Goal: Task Accomplishment & Management: Manage account settings

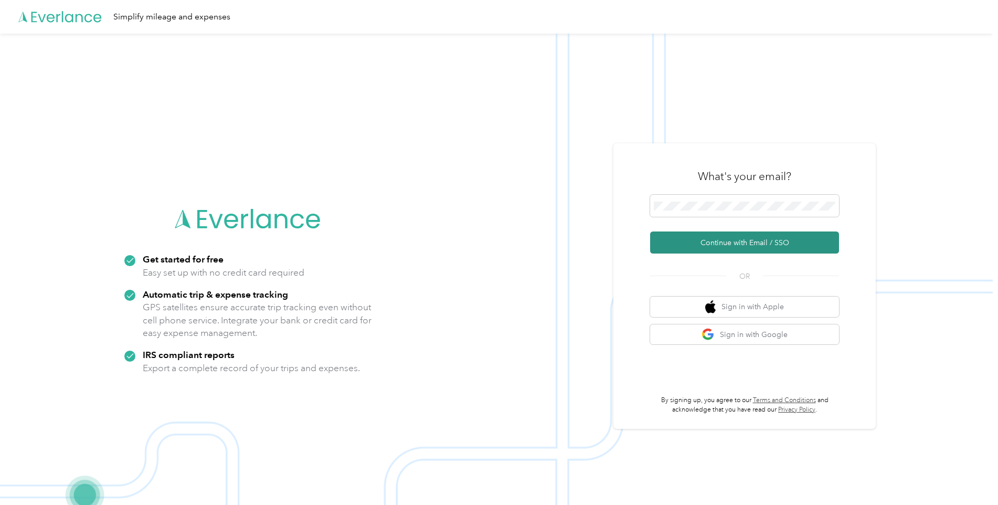
click at [762, 238] on button "Continue with Email / SSO" at bounding box center [744, 243] width 189 height 22
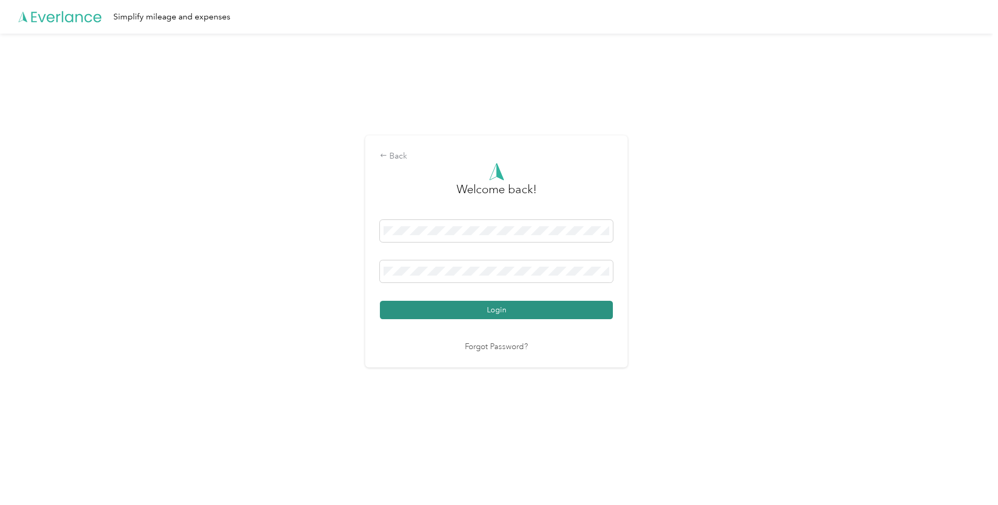
click at [580, 308] on button "Login" at bounding box center [496, 310] width 233 height 18
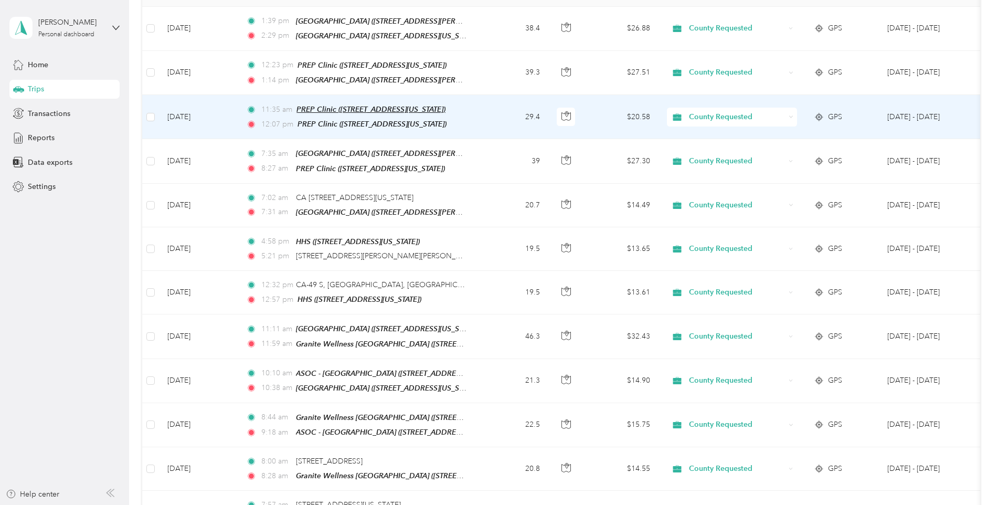
scroll to position [315, 0]
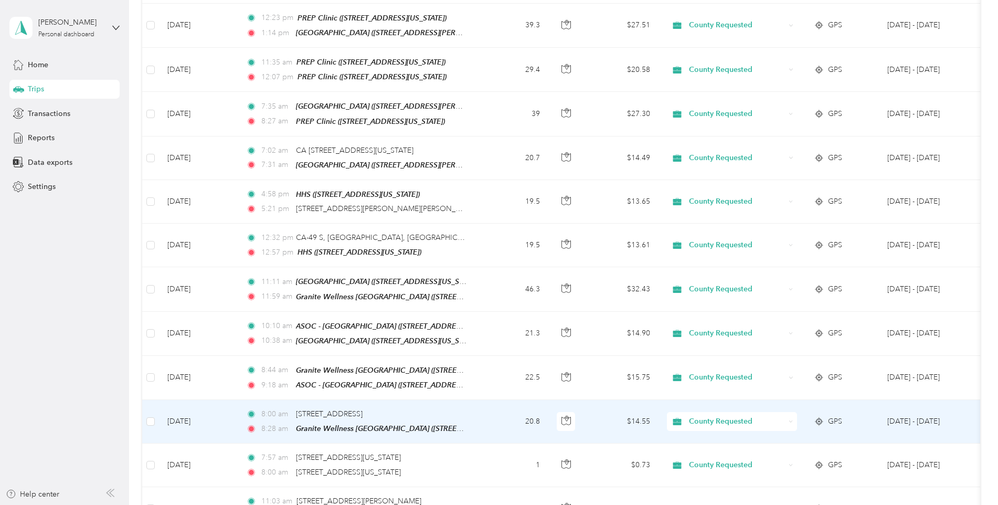
click at [488, 411] on td "20.8" at bounding box center [513, 422] width 69 height 44
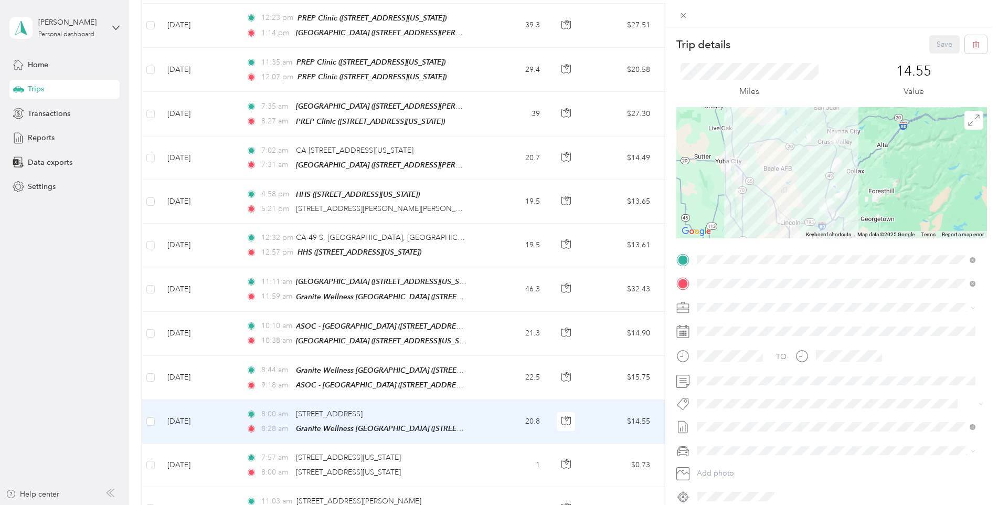
click at [480, 357] on div "Trip details Save This trip cannot be edited because it is either under review,…" at bounding box center [499, 252] width 998 height 505
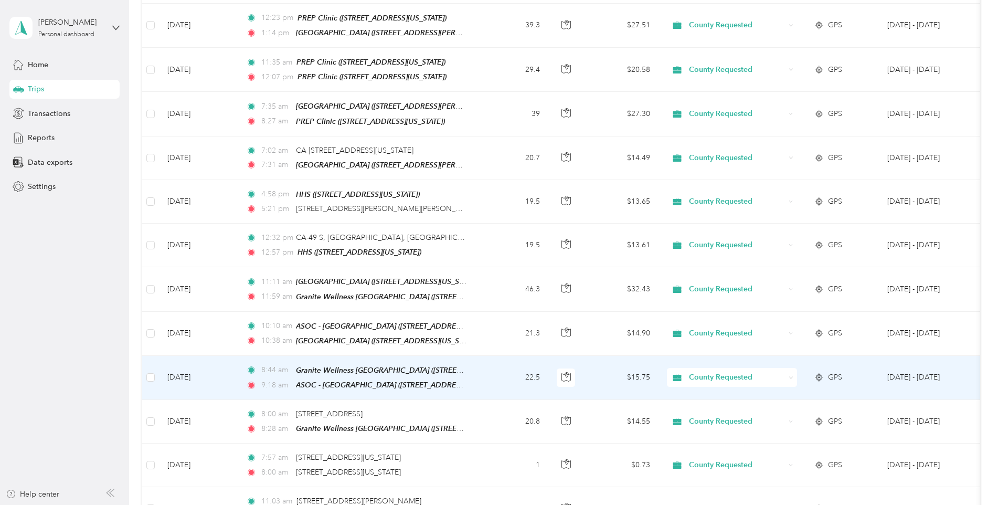
click at [480, 357] on td "22.5" at bounding box center [513, 378] width 69 height 44
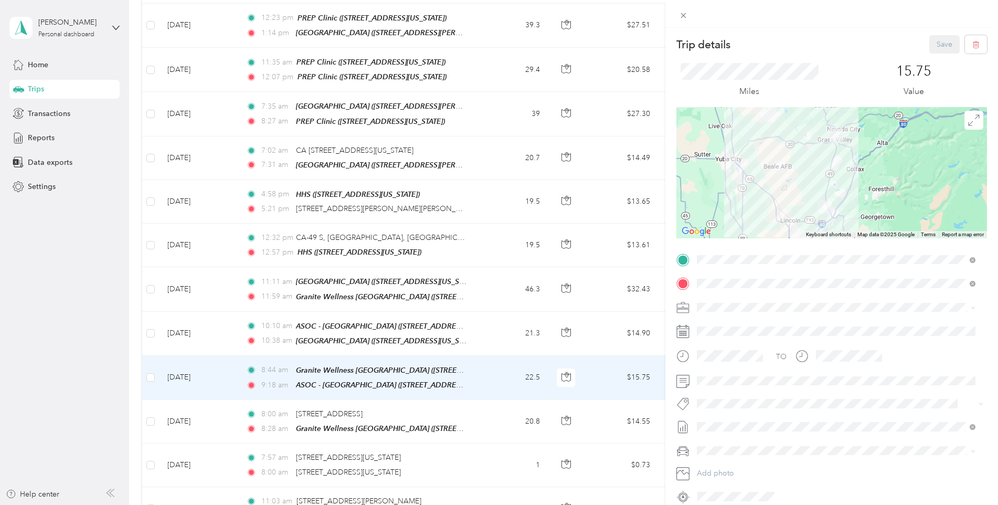
click at [450, 236] on div "Trip details Save This trip cannot be edited because it is either under review,…" at bounding box center [499, 252] width 998 height 505
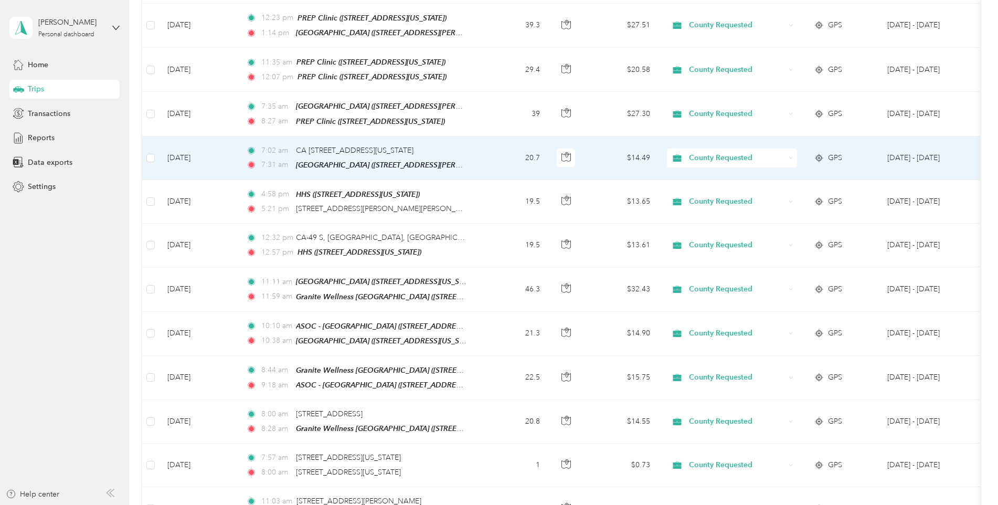
scroll to position [262, 0]
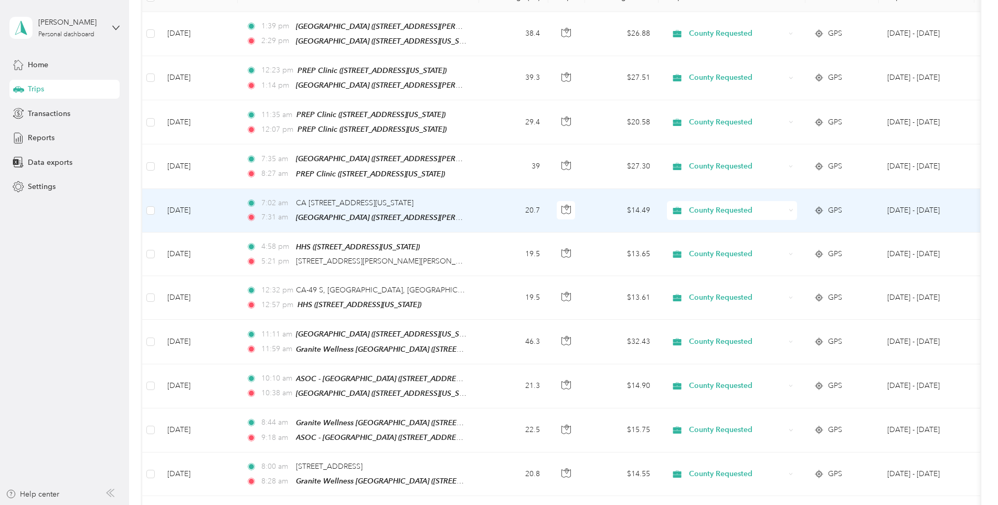
click at [470, 212] on td "7:[GEOGRAPHIC_DATA][US_STATE] 7:31 am [GEOGRAPHIC_DATA] ([STREET_ADDRESS][PERSO…" at bounding box center [358, 211] width 241 height 44
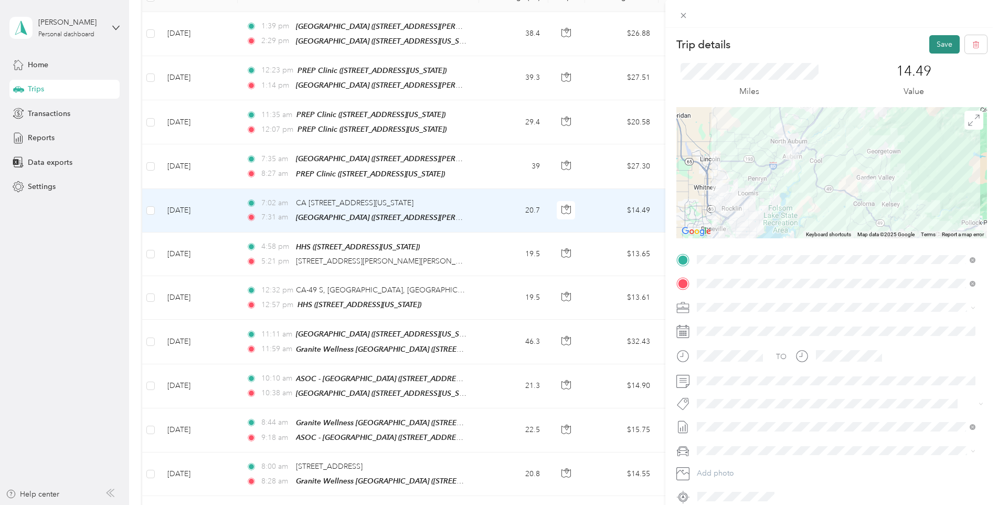
click at [934, 44] on button "Save" at bounding box center [945, 44] width 30 height 18
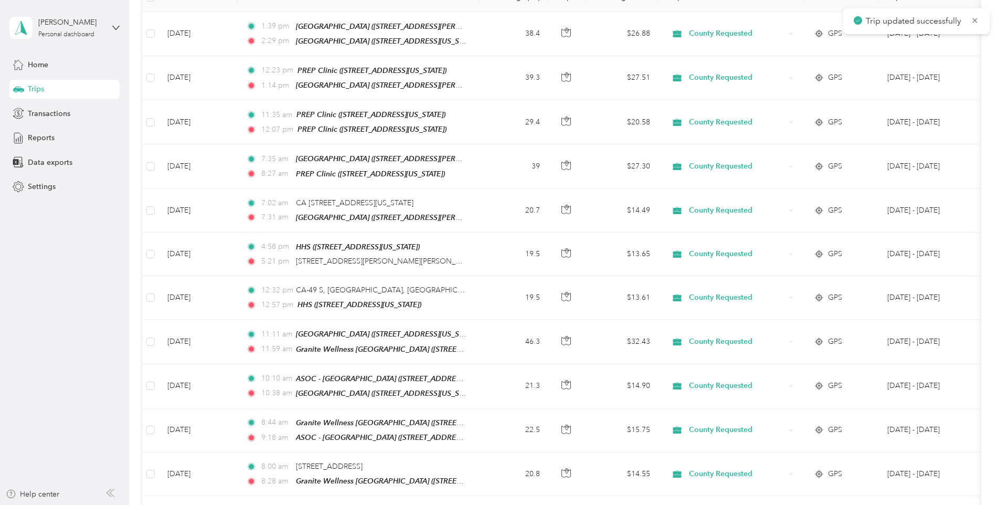
click at [470, 166] on td "7:35 am [GEOGRAPHIC_DATA] ([STREET_ADDRESS][PERSON_NAME][US_STATE]) 8:27 am PRE…" at bounding box center [358, 166] width 241 height 44
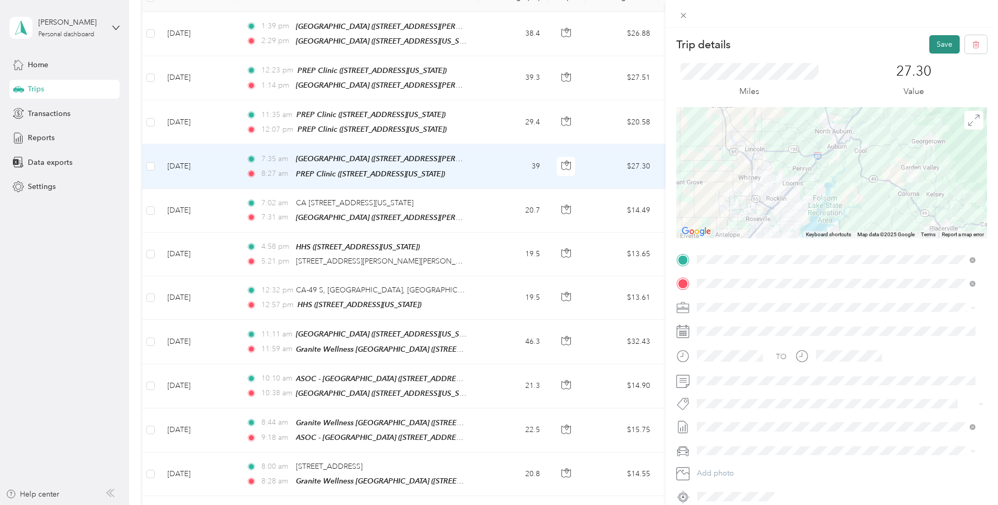
click at [937, 43] on button "Save" at bounding box center [945, 44] width 30 height 18
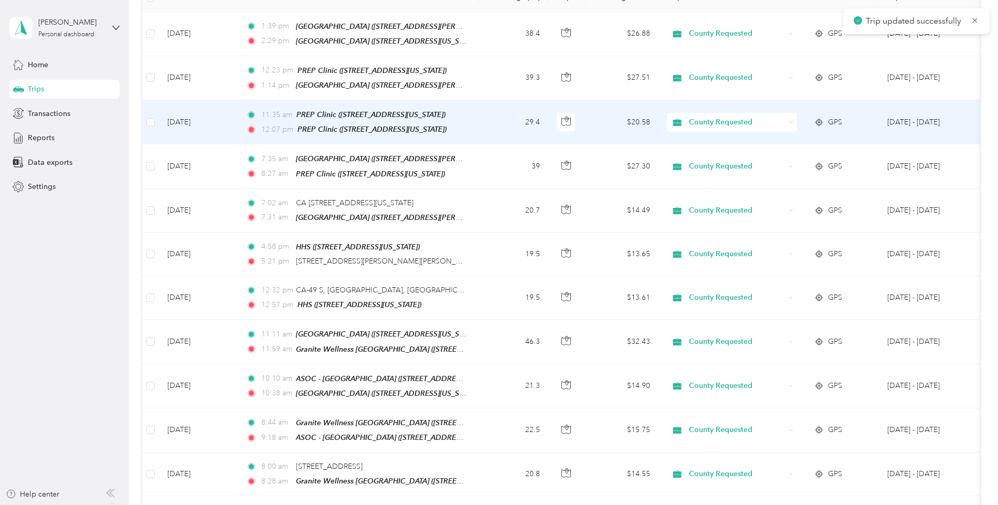
click at [470, 130] on td "11:35 am PREP Clinic ([STREET_ADDRESS][US_STATE]) 12:07 pm PREP Clinic ([STREET…" at bounding box center [358, 122] width 241 height 44
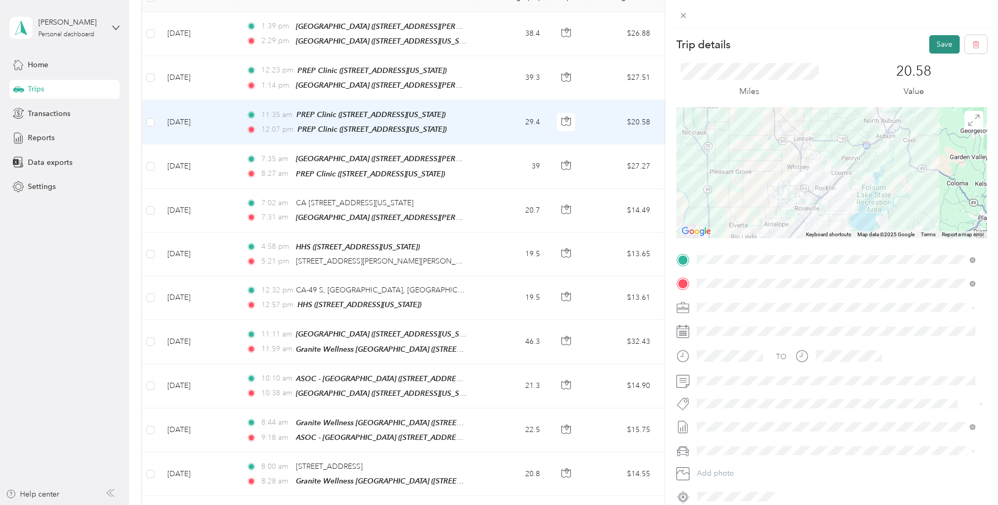
click at [940, 49] on button "Save" at bounding box center [945, 44] width 30 height 18
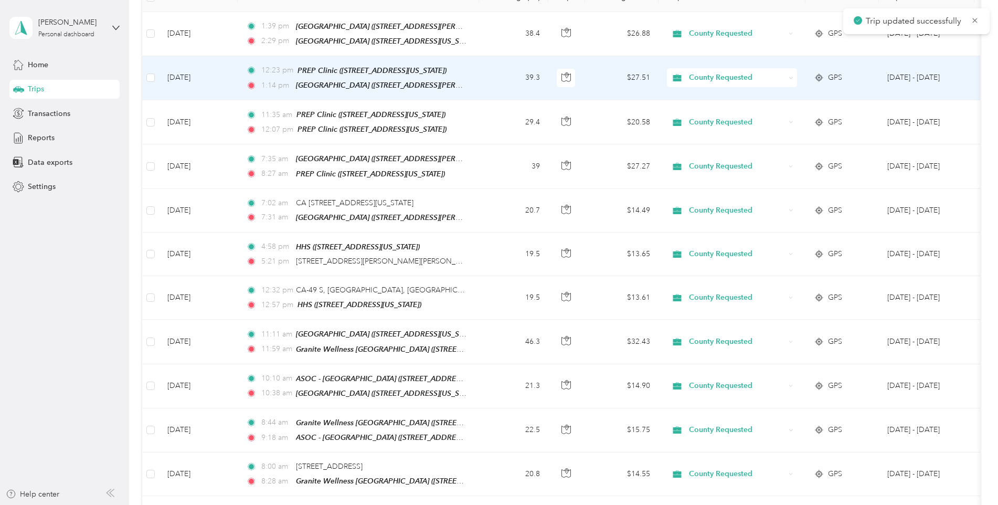
click at [491, 80] on td "39.3" at bounding box center [513, 78] width 69 height 44
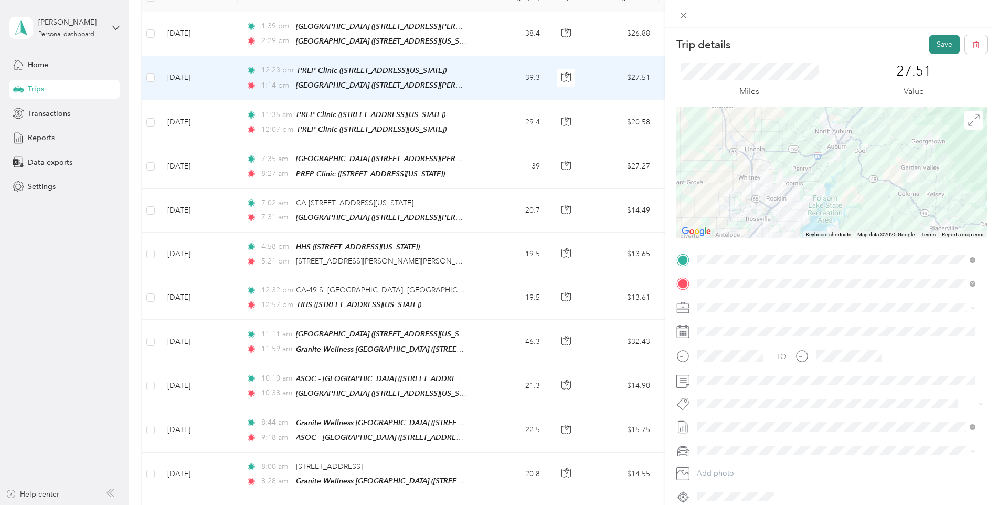
click at [930, 39] on button "Save" at bounding box center [945, 44] width 30 height 18
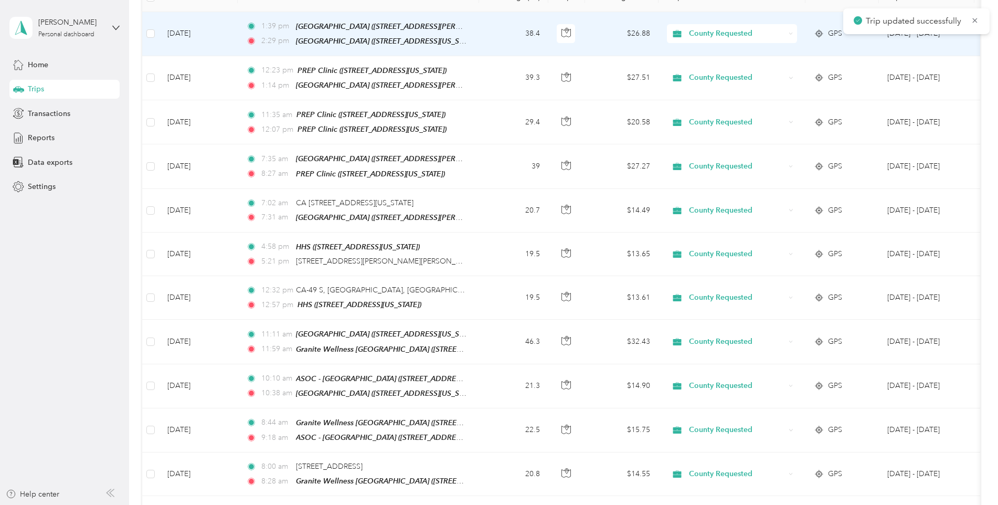
click at [481, 44] on td "38.4" at bounding box center [513, 34] width 69 height 44
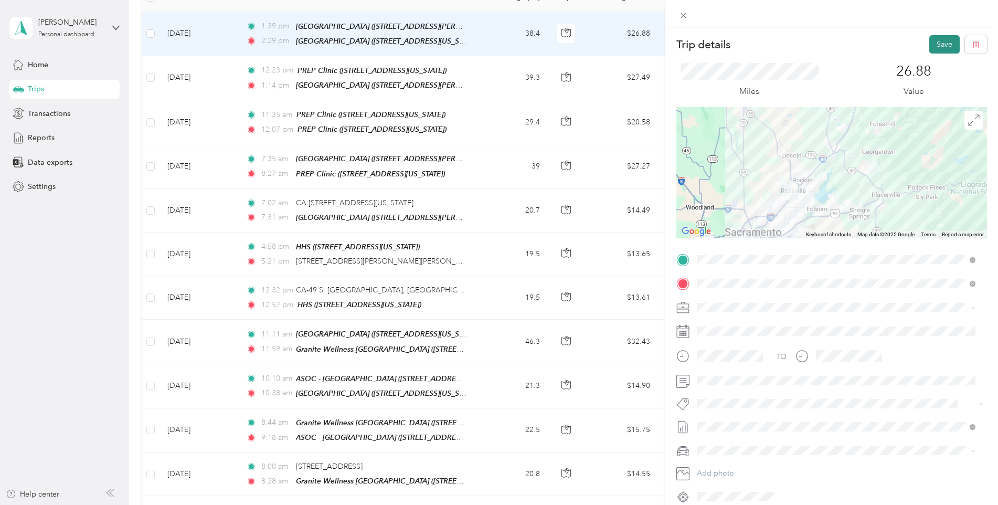
click at [932, 45] on button "Save" at bounding box center [945, 44] width 30 height 18
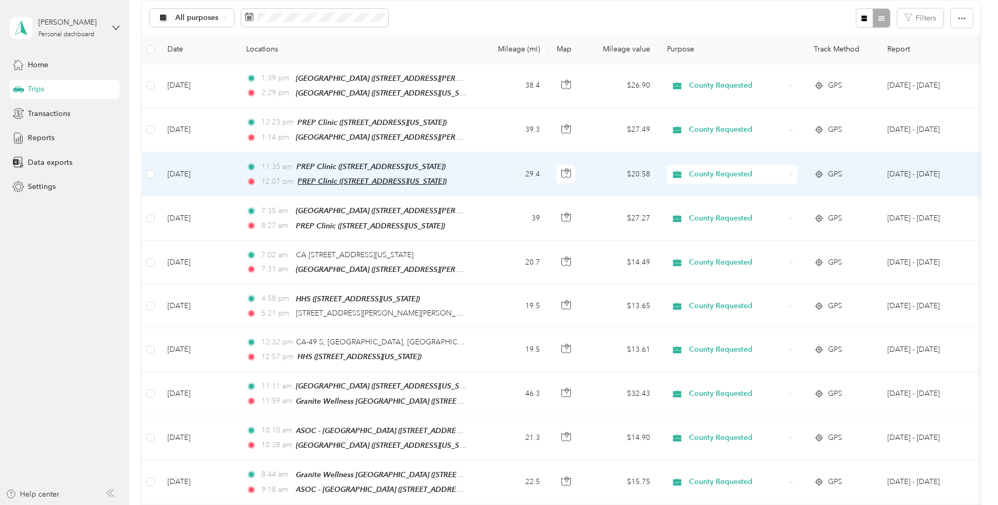
scroll to position [210, 0]
